Goal: Task Accomplishment & Management: Complete application form

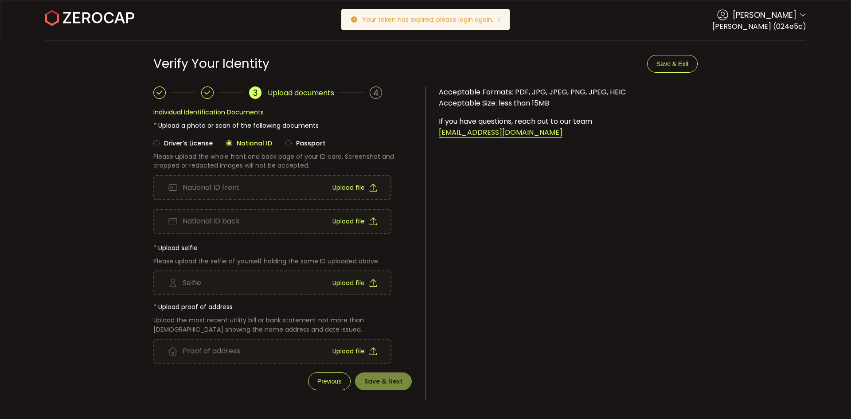
click at [341, 185] on span "Upload file" at bounding box center [348, 187] width 32 height 6
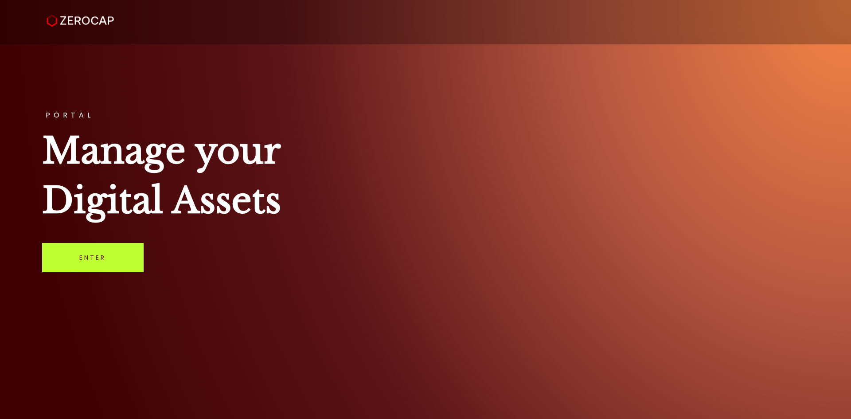
click at [111, 253] on link "Enter" at bounding box center [92, 257] width 101 height 29
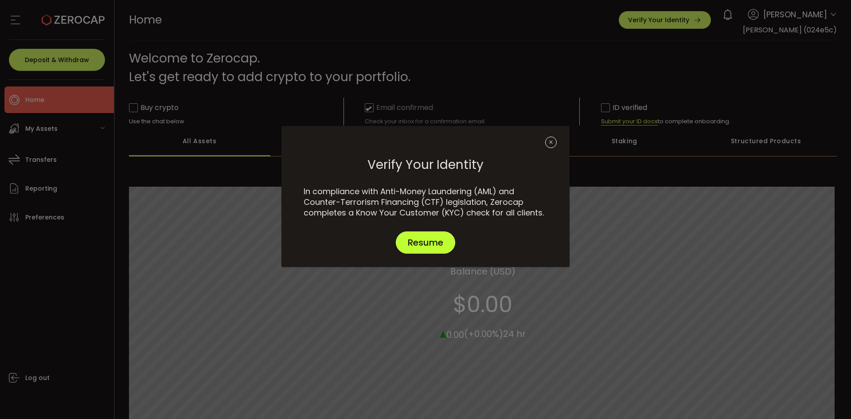
click at [437, 245] on span "Resume" at bounding box center [425, 242] width 35 height 9
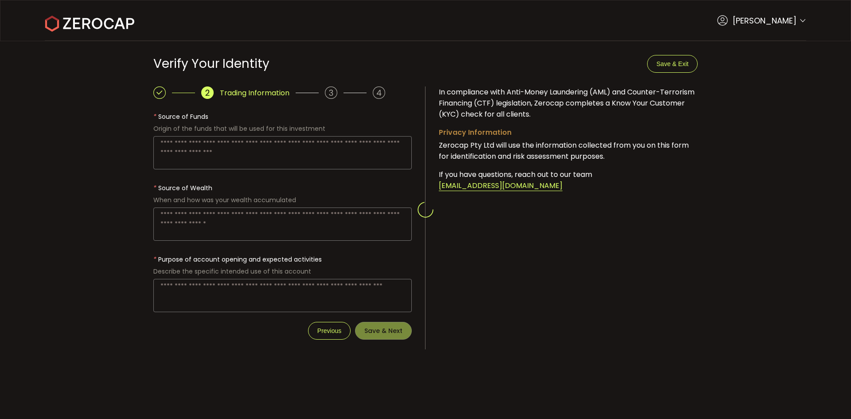
type textarea "**********"
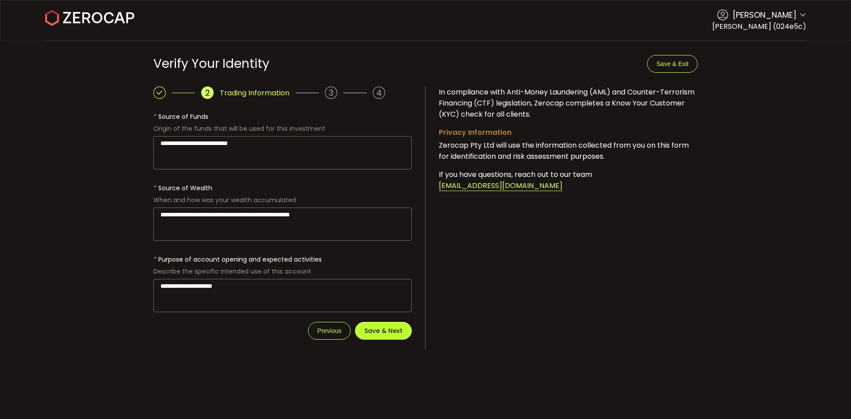
click at [388, 331] on span "Save & Next" at bounding box center [383, 330] width 38 height 6
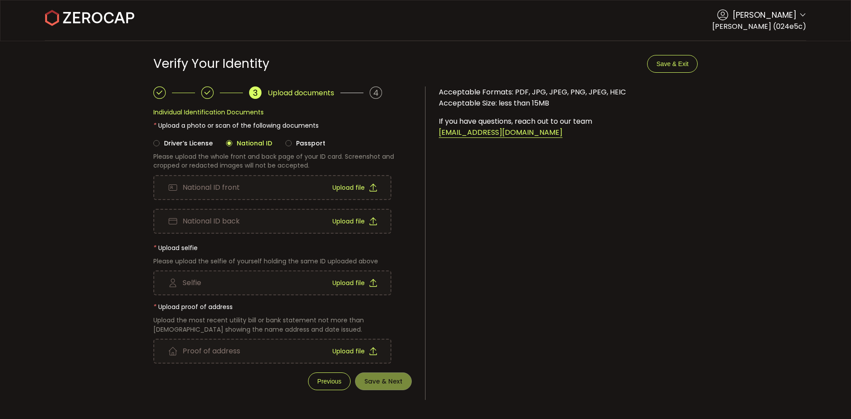
click at [259, 184] on div "National ID front Upload file" at bounding box center [272, 187] width 236 height 23
click at [356, 219] on span "Upload file" at bounding box center [348, 221] width 32 height 6
click at [341, 280] on span "Upload file" at bounding box center [348, 283] width 32 height 6
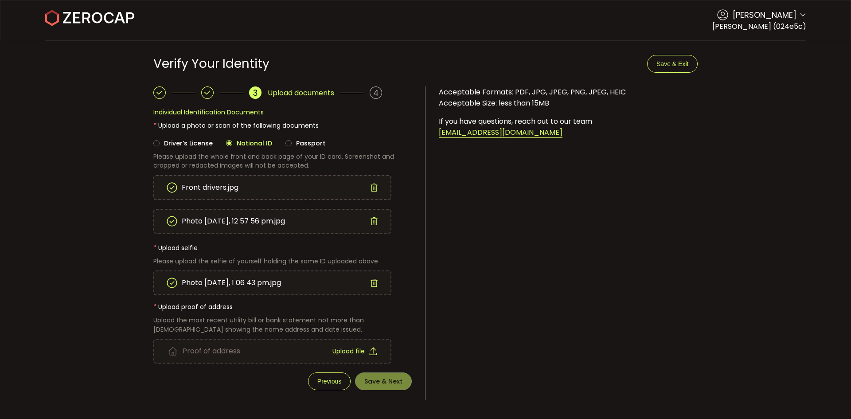
click at [349, 352] on span "Upload file" at bounding box center [348, 351] width 32 height 6
click at [392, 386] on button "Save & Next" at bounding box center [383, 381] width 57 height 18
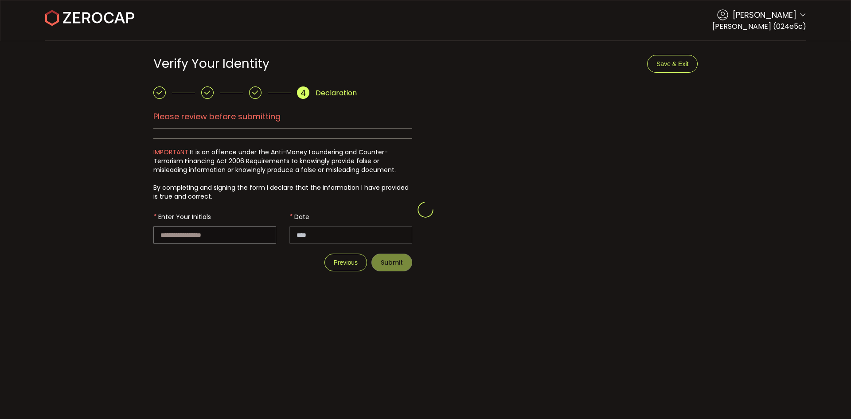
type input "**********"
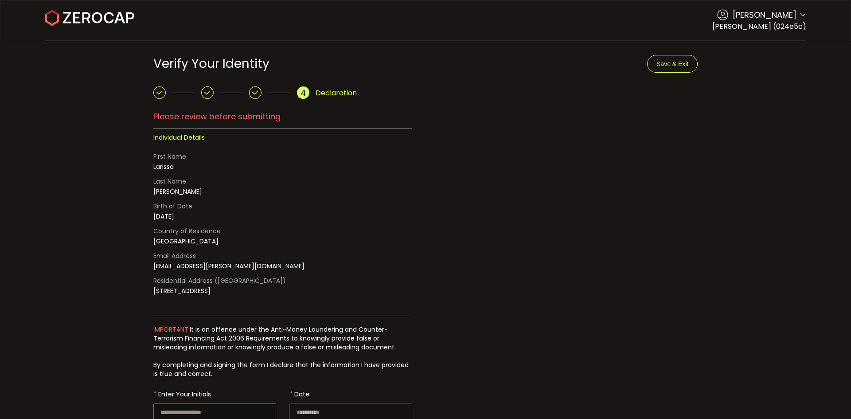
scroll to position [52, 0]
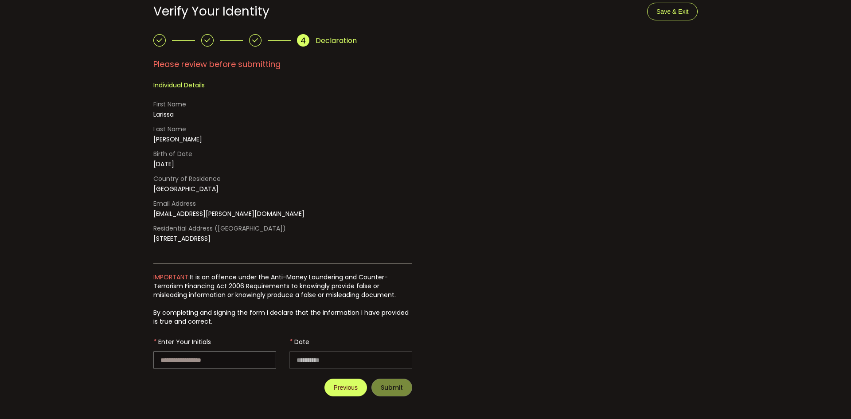
click at [346, 387] on span "Previous" at bounding box center [346, 387] width 24 height 7
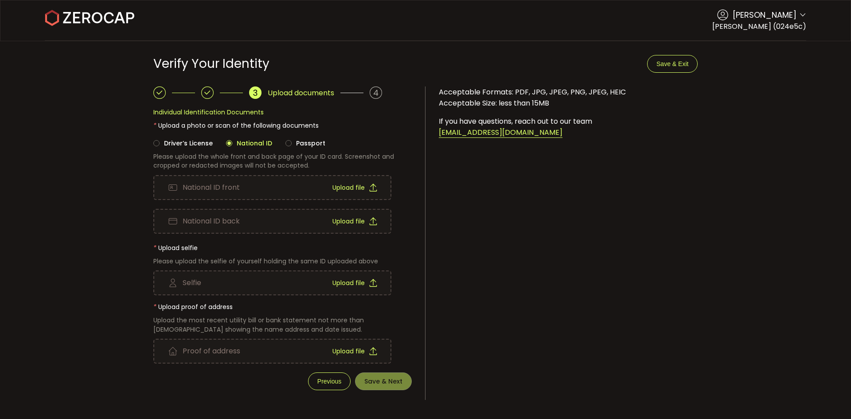
scroll to position [0, 0]
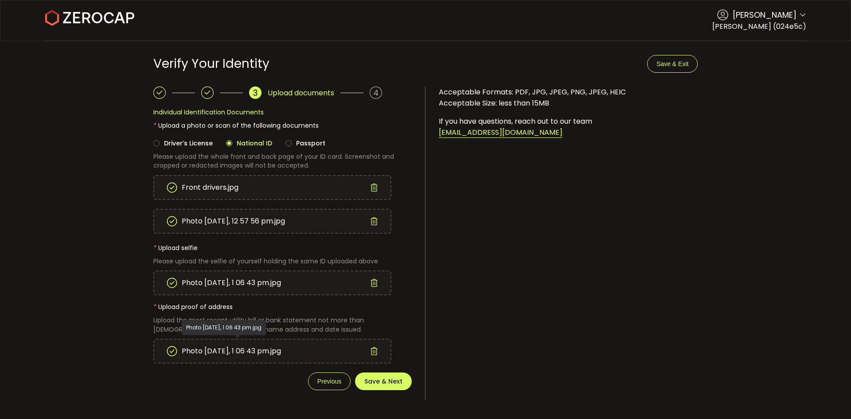
click at [217, 349] on span "Photo 21-9-2025, 1 06 43 pm.jpg" at bounding box center [231, 350] width 99 height 21
click at [373, 350] on icon at bounding box center [374, 351] width 8 height 8
click at [373, 350] on icon at bounding box center [373, 351] width 8 height 8
click at [351, 349] on span "Upload file" at bounding box center [348, 351] width 32 height 6
click at [384, 386] on button "Save & Next" at bounding box center [383, 381] width 57 height 18
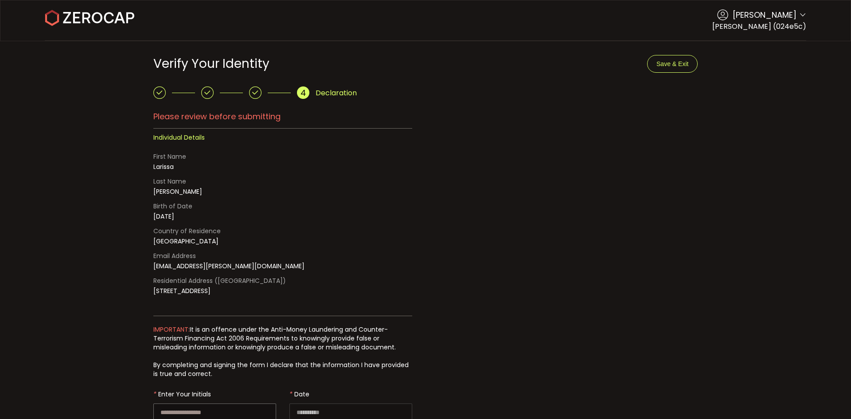
scroll to position [52, 0]
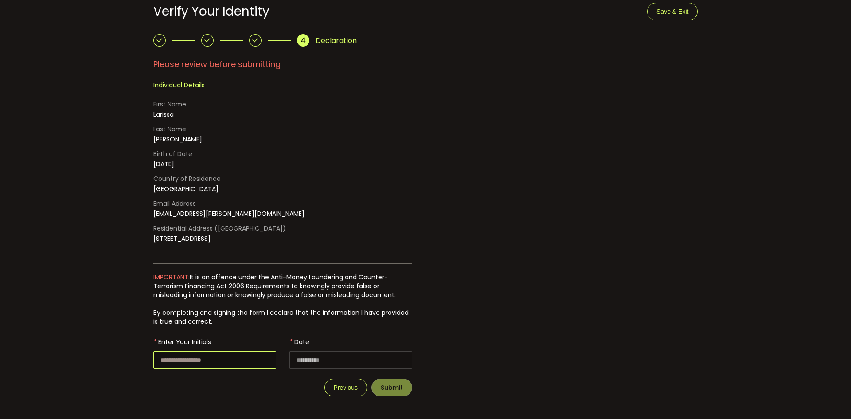
click at [245, 364] on input "text" at bounding box center [214, 360] width 123 height 18
type input "**"
click at [389, 387] on span "Submit" at bounding box center [392, 387] width 22 height 6
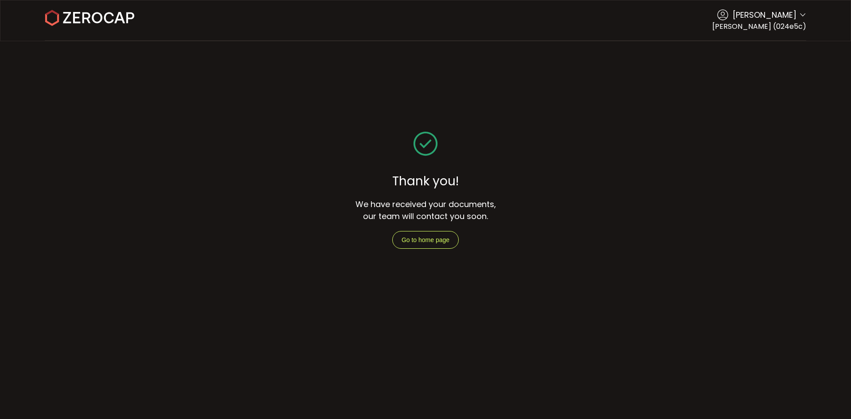
scroll to position [0, 0]
click at [443, 236] on button "Go to home page" at bounding box center [425, 240] width 66 height 18
